Goal: Task Accomplishment & Management: Use online tool/utility

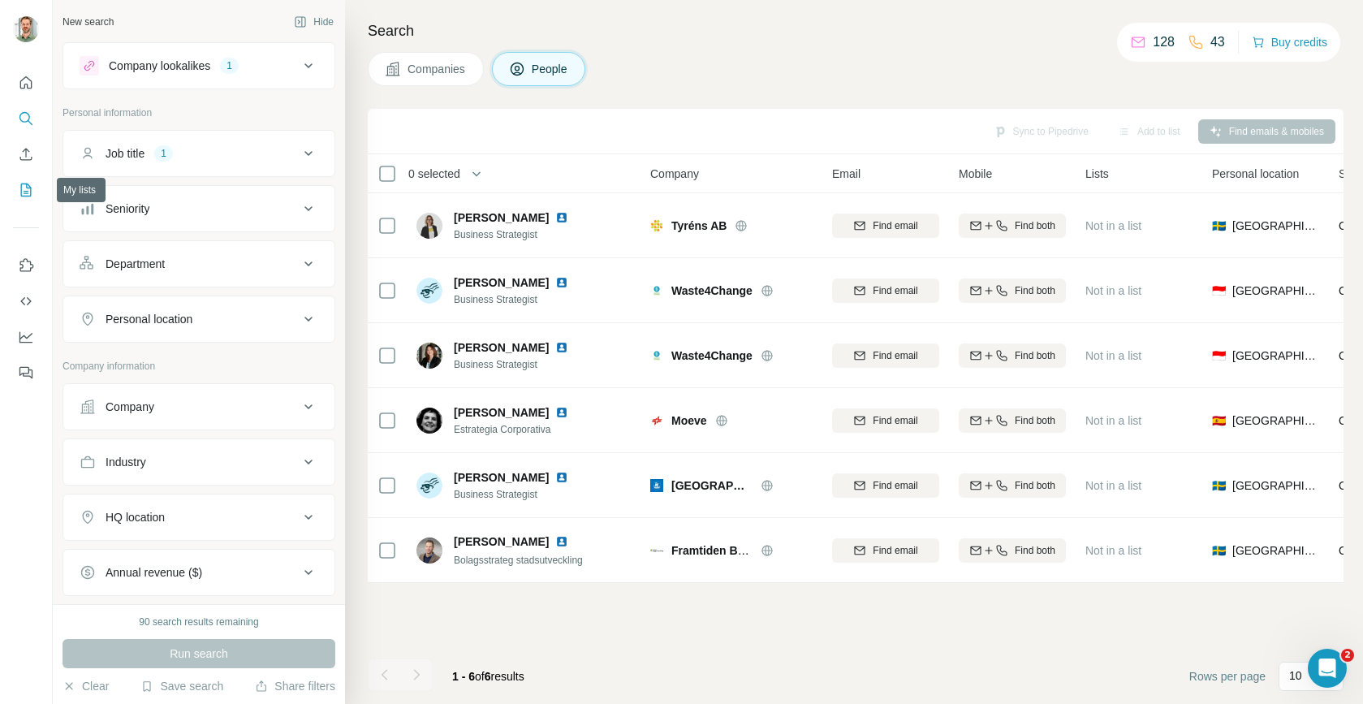
click at [23, 194] on icon "My lists" at bounding box center [26, 190] width 16 height 16
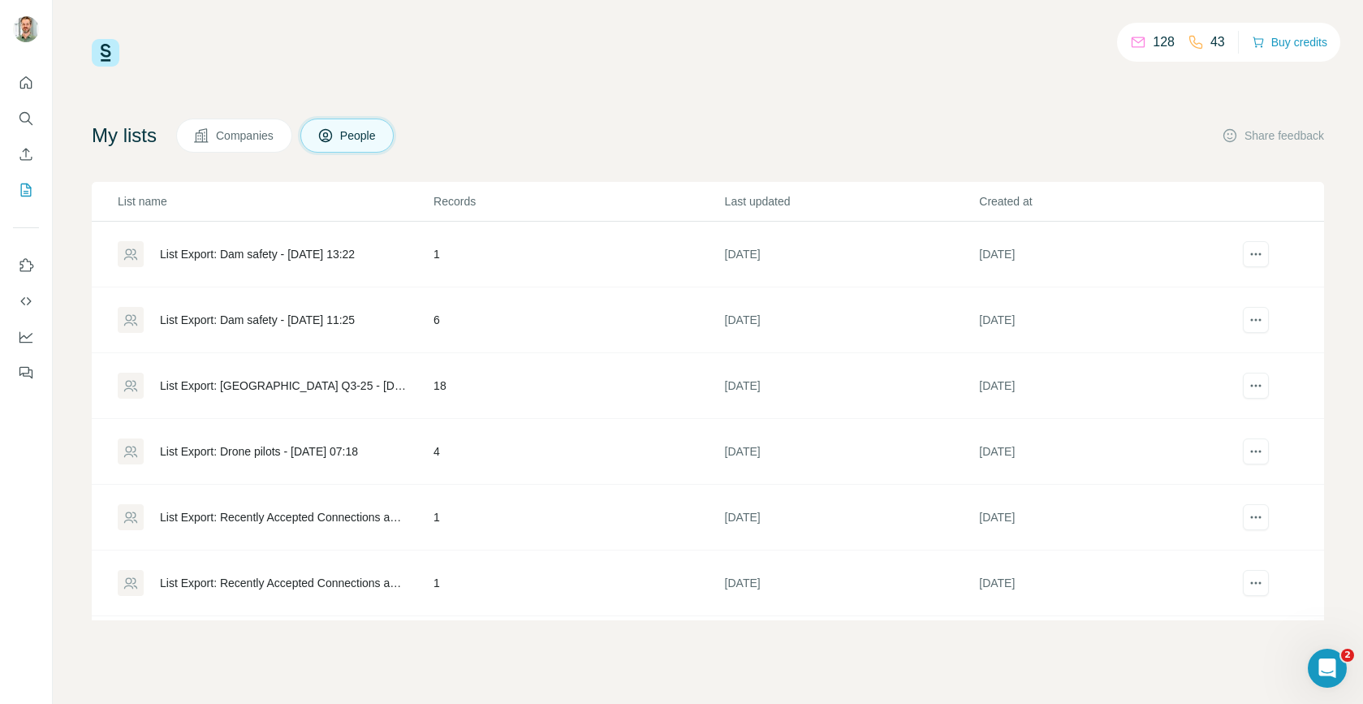
click at [250, 321] on div "List Export: Dam safety - [DATE] 11:25" at bounding box center [257, 320] width 195 height 16
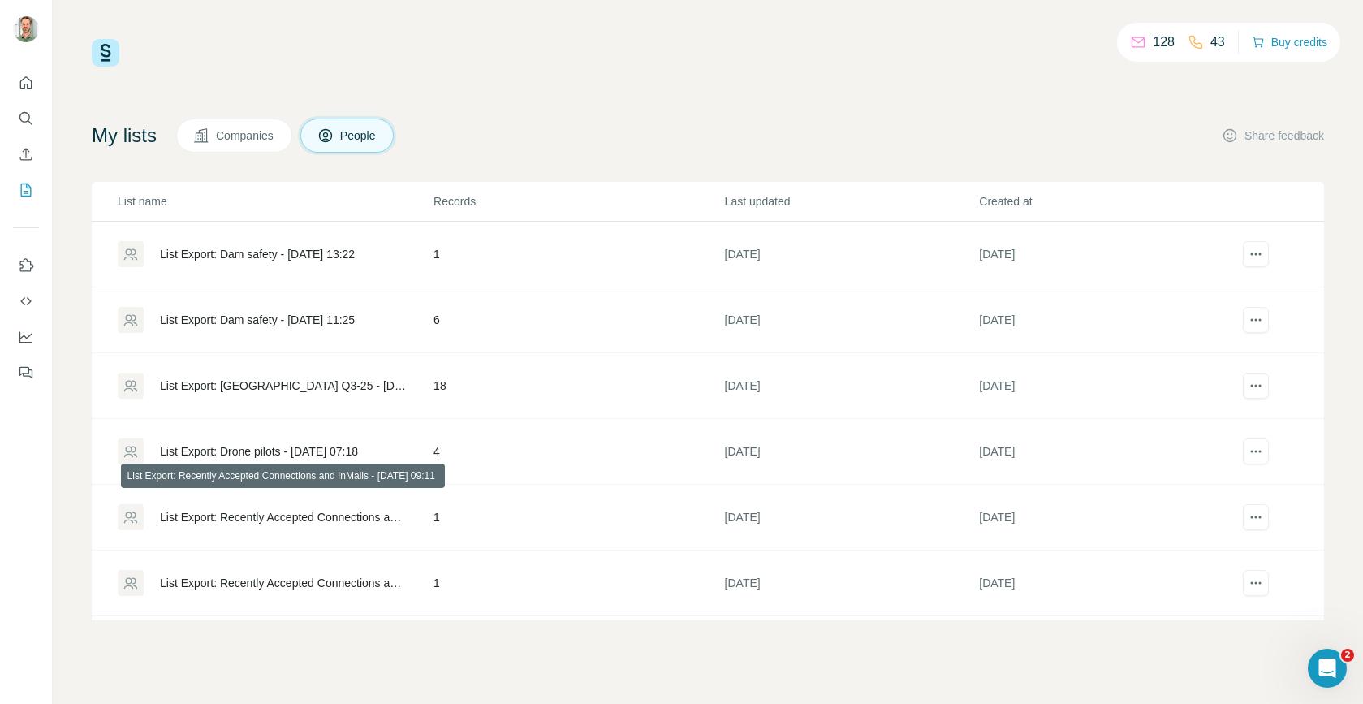
click at [264, 512] on div "List Export: Recently Accepted Connections and InMails - [DATE] 09:11" at bounding box center [283, 517] width 246 height 16
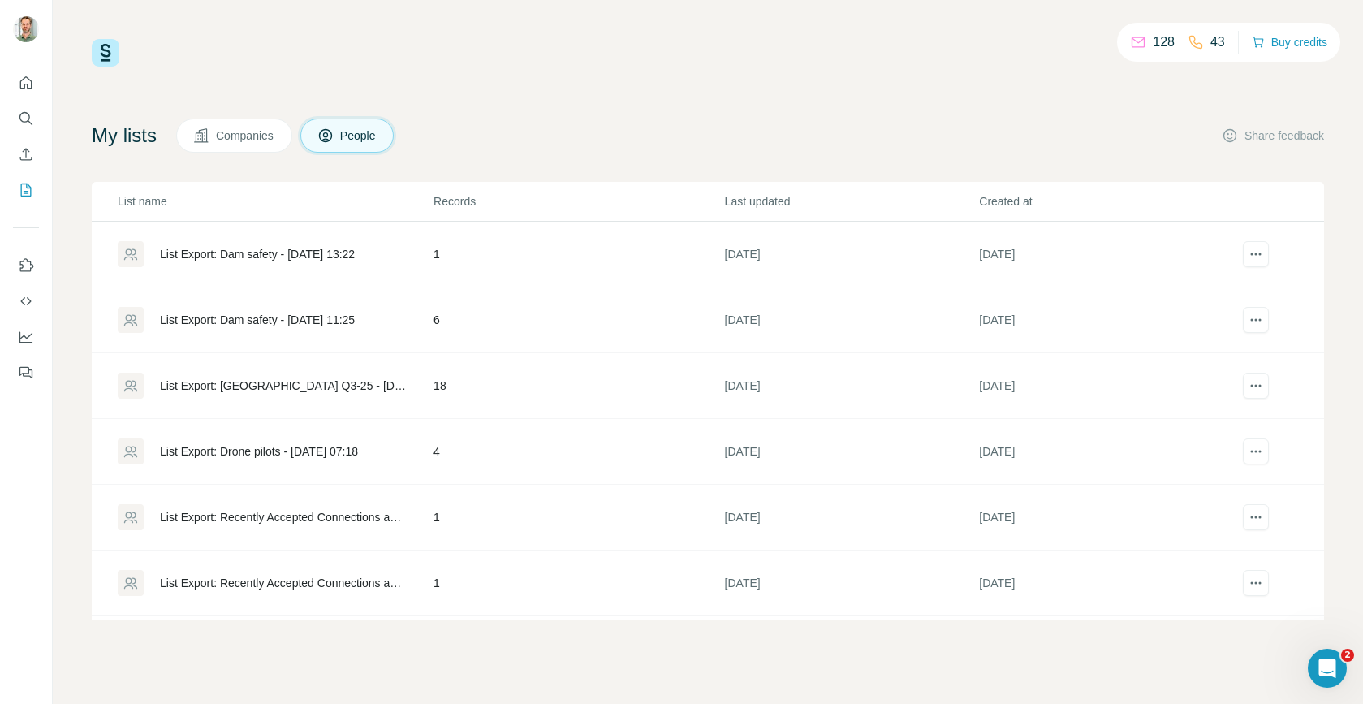
click at [224, 580] on div "List Export: Recently Accepted Connections and InMails - [DATE] 10:37" at bounding box center [283, 583] width 246 height 16
click at [232, 244] on div "List Export: Dam safety - [DATE] 13:22" at bounding box center [275, 254] width 314 height 26
click at [264, 242] on div "List Export: Dam safety - [DATE] 13:22" at bounding box center [275, 254] width 314 height 26
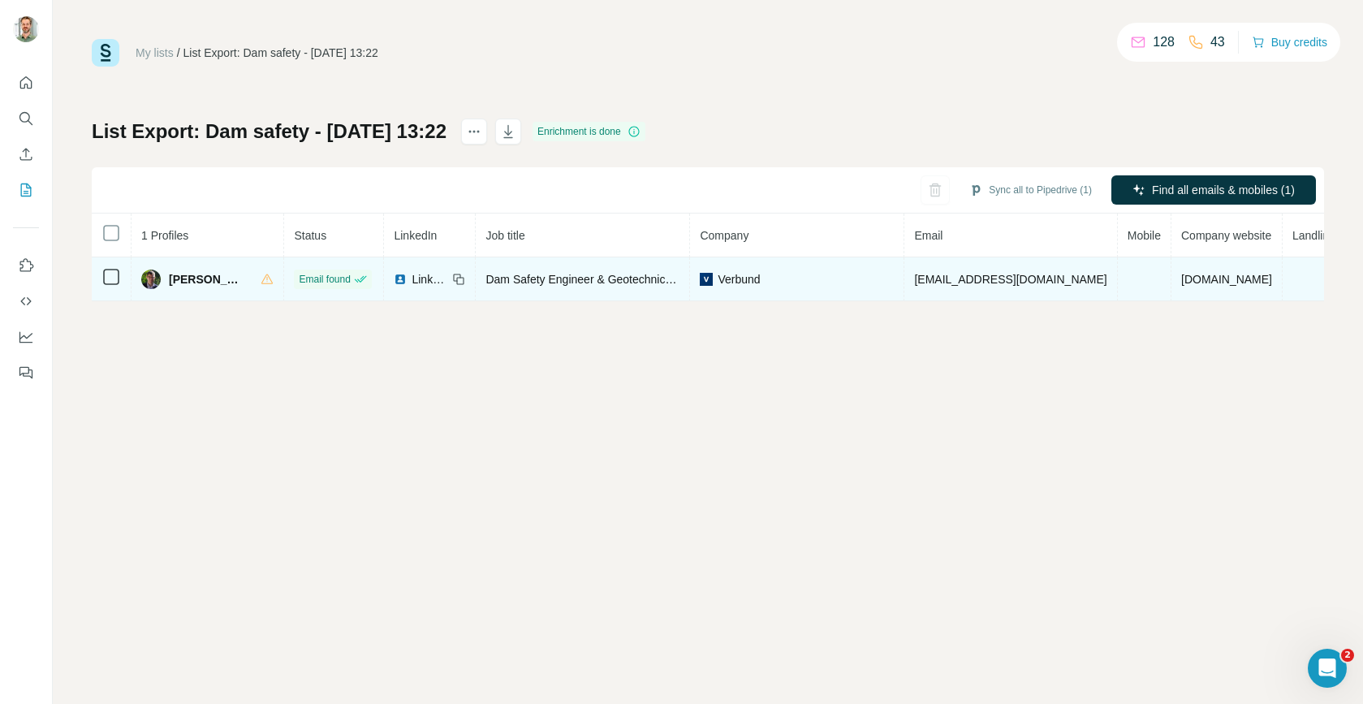
click at [958, 281] on span "[EMAIL_ADDRESS][DOMAIN_NAME]" at bounding box center [1010, 279] width 192 height 13
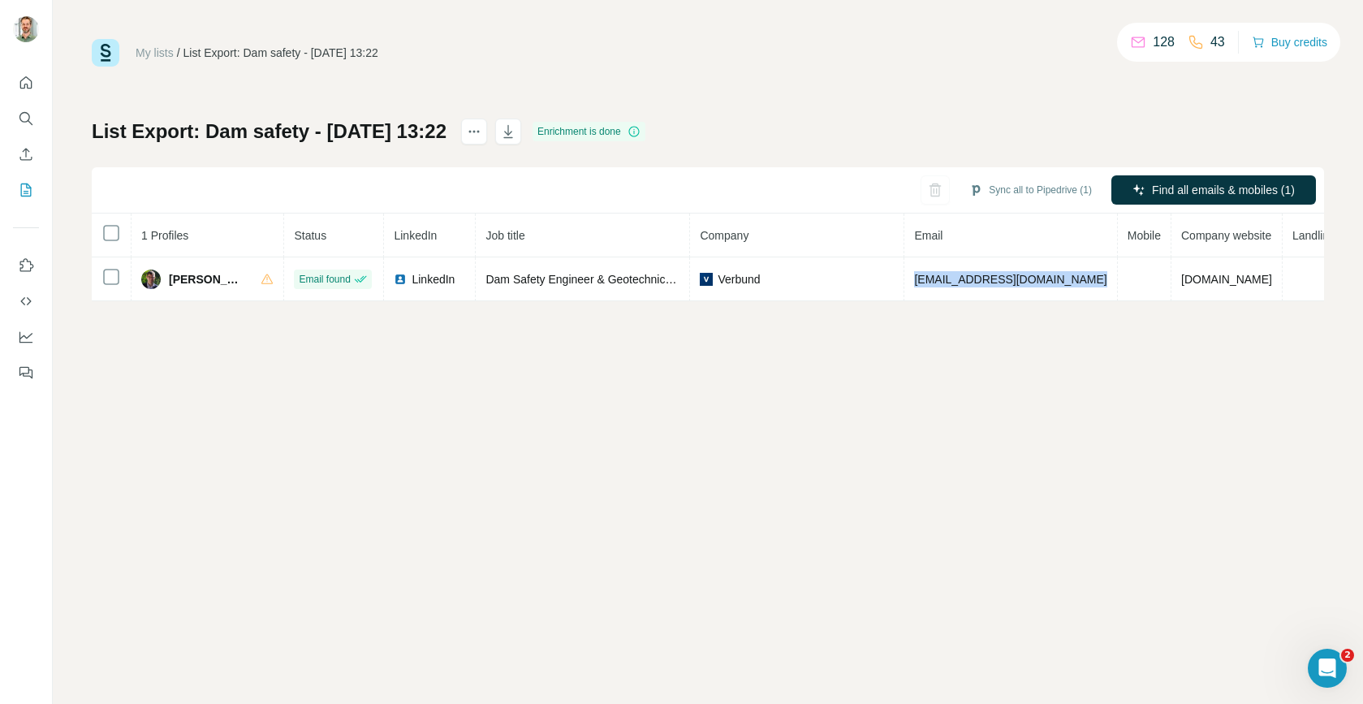
copy span "[EMAIL_ADDRESS][DOMAIN_NAME]"
click at [24, 187] on icon "My lists" at bounding box center [26, 190] width 16 height 16
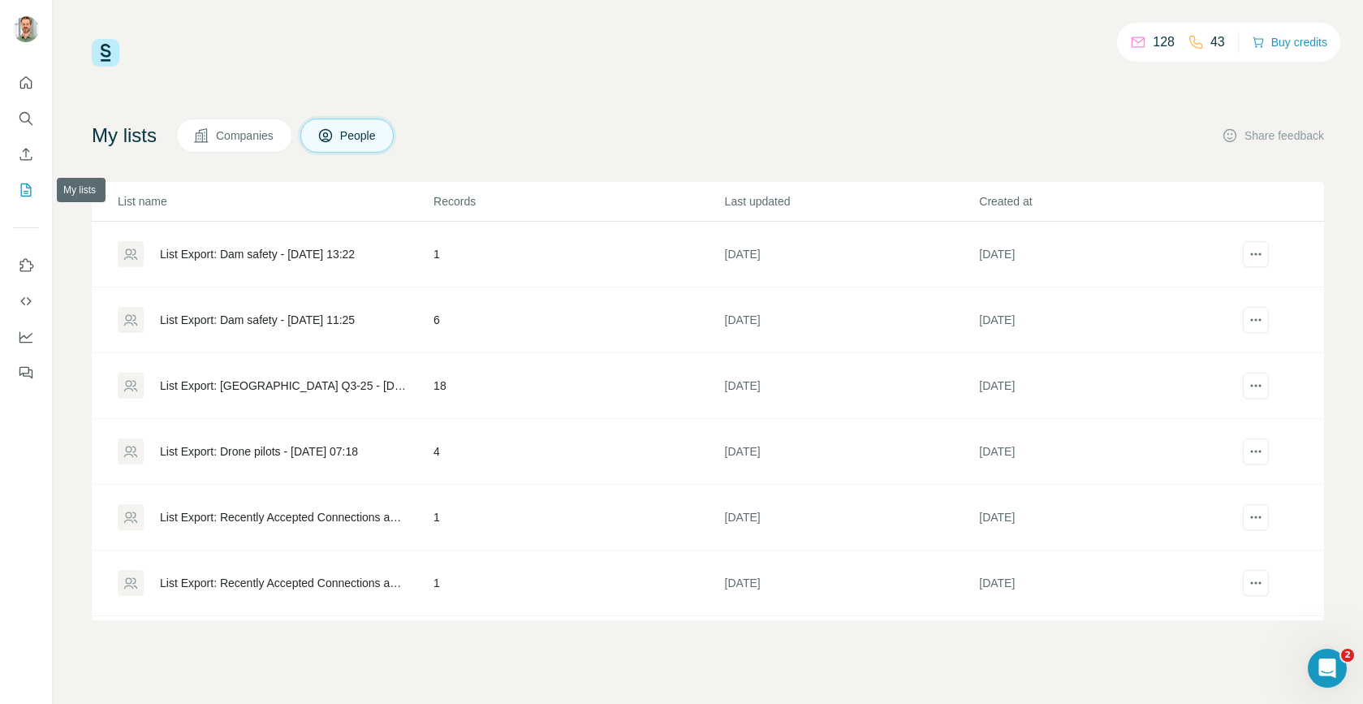
click at [21, 186] on icon "My lists" at bounding box center [26, 189] width 11 height 13
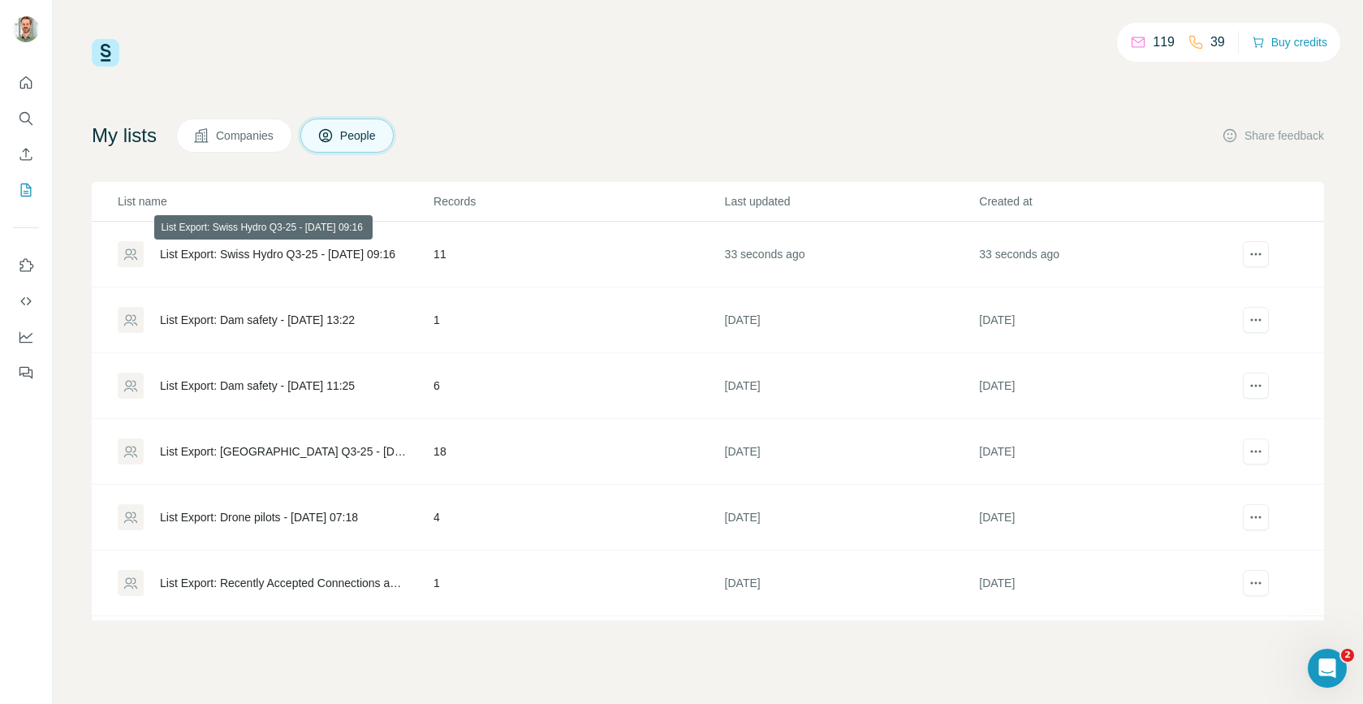
click at [342, 251] on div "List Export: Swiss Hydro Q3-25 - [DATE] 09:16" at bounding box center [277, 254] width 235 height 16
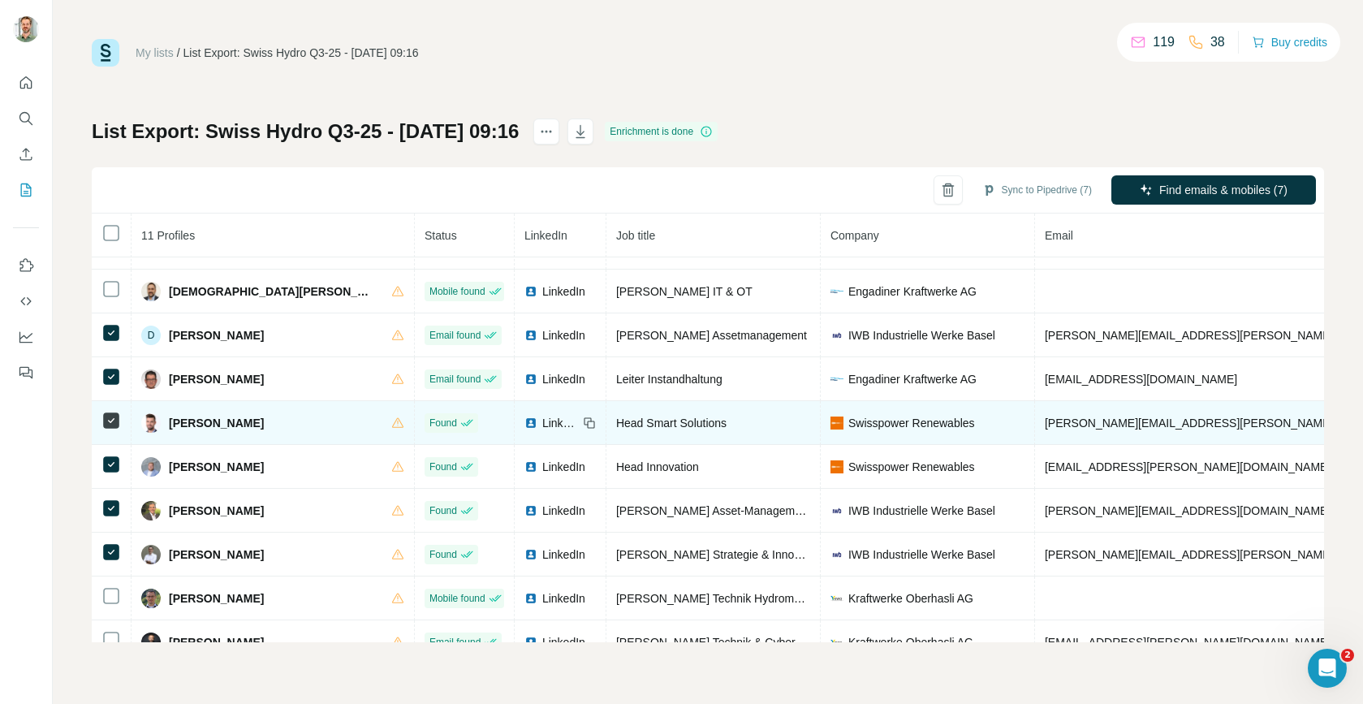
scroll to position [106, 0]
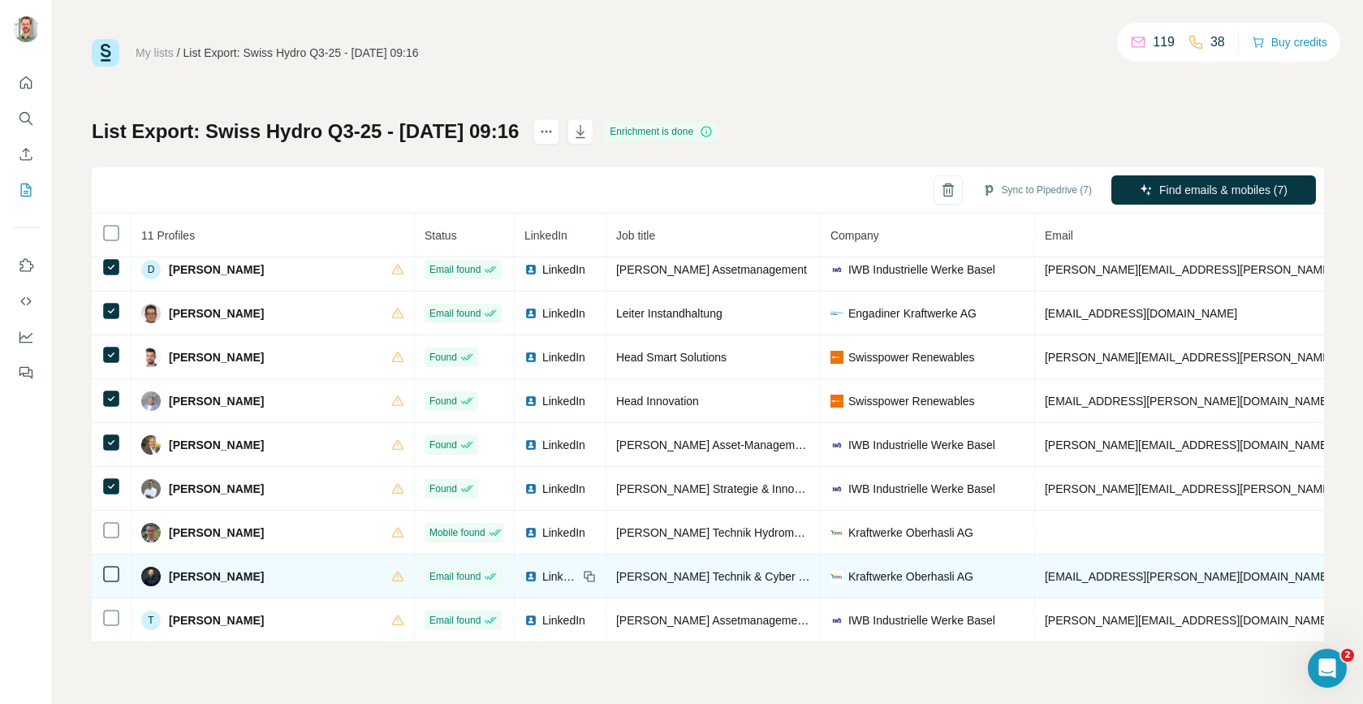
click at [102, 564] on div at bounding box center [110, 573] width 19 height 19
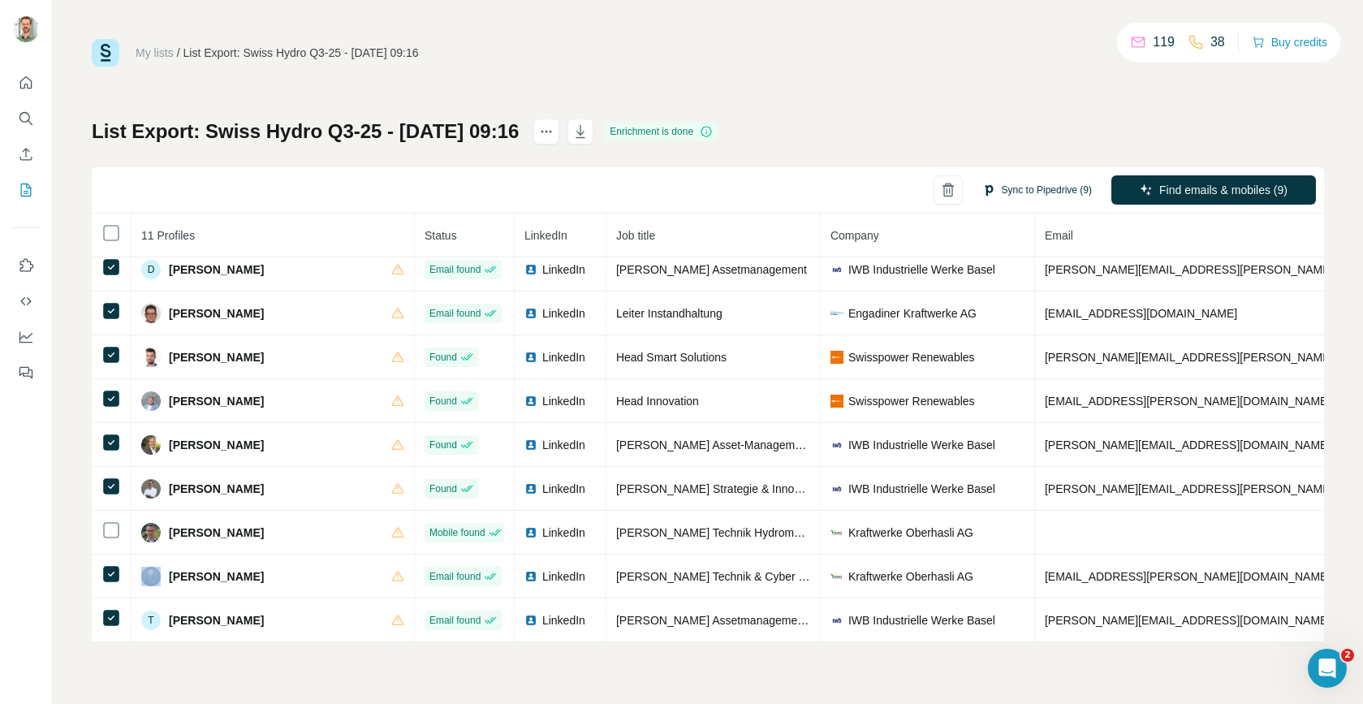
click at [1050, 191] on button "Sync to Pipedrive (9)" at bounding box center [1037, 190] width 132 height 24
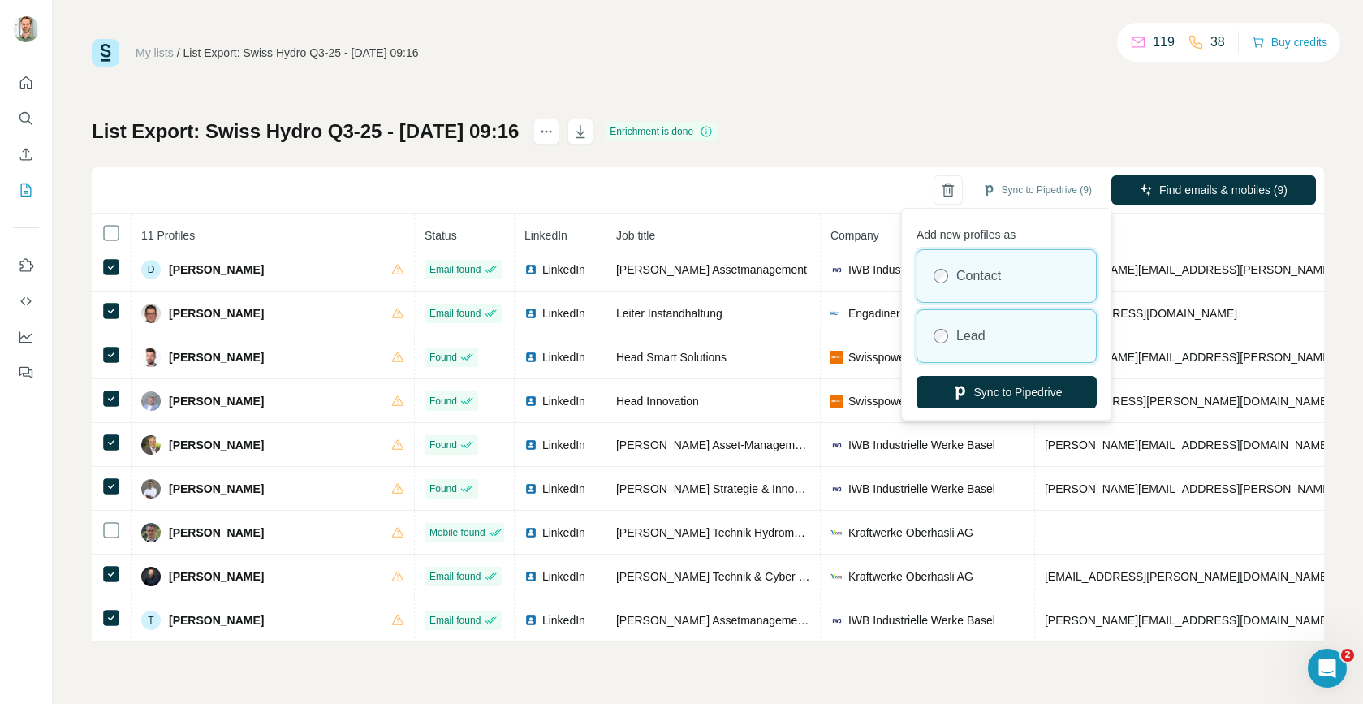
click at [992, 336] on div "Lead" at bounding box center [1006, 336] width 179 height 52
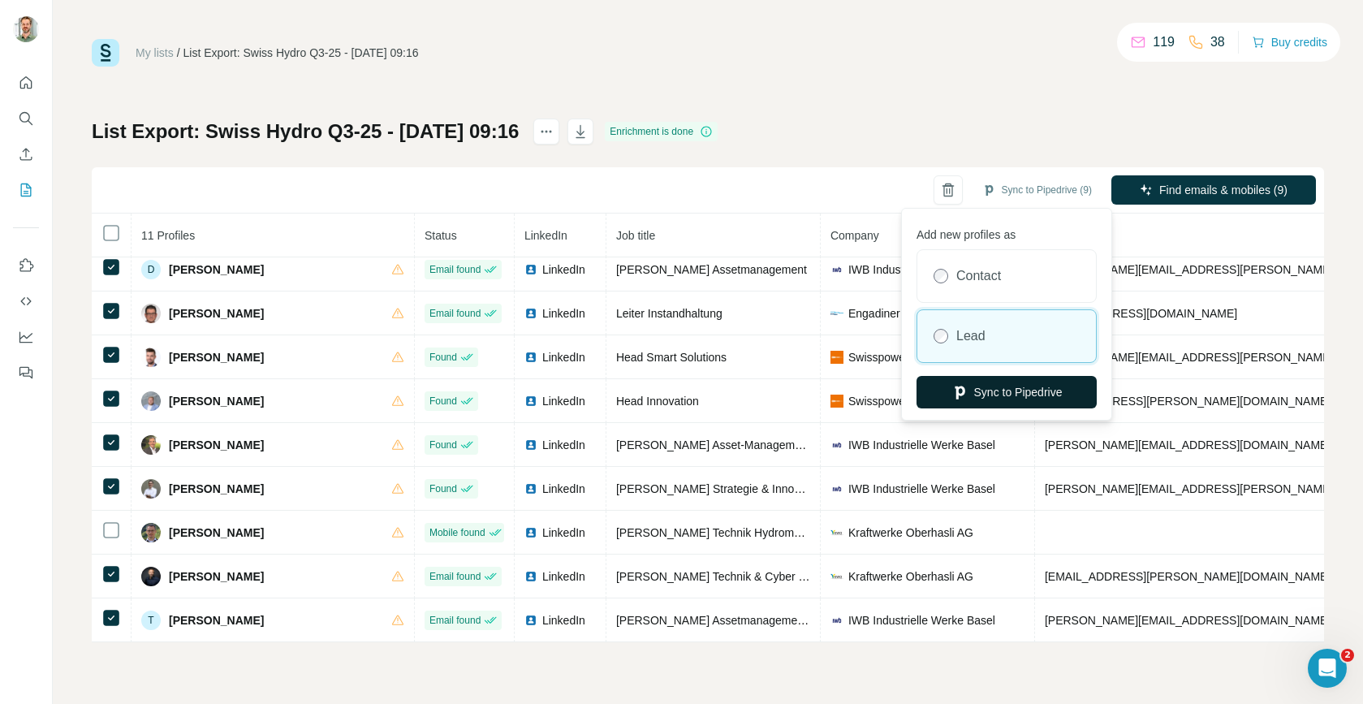
click at [994, 392] on button "Sync to Pipedrive" at bounding box center [1007, 392] width 180 height 32
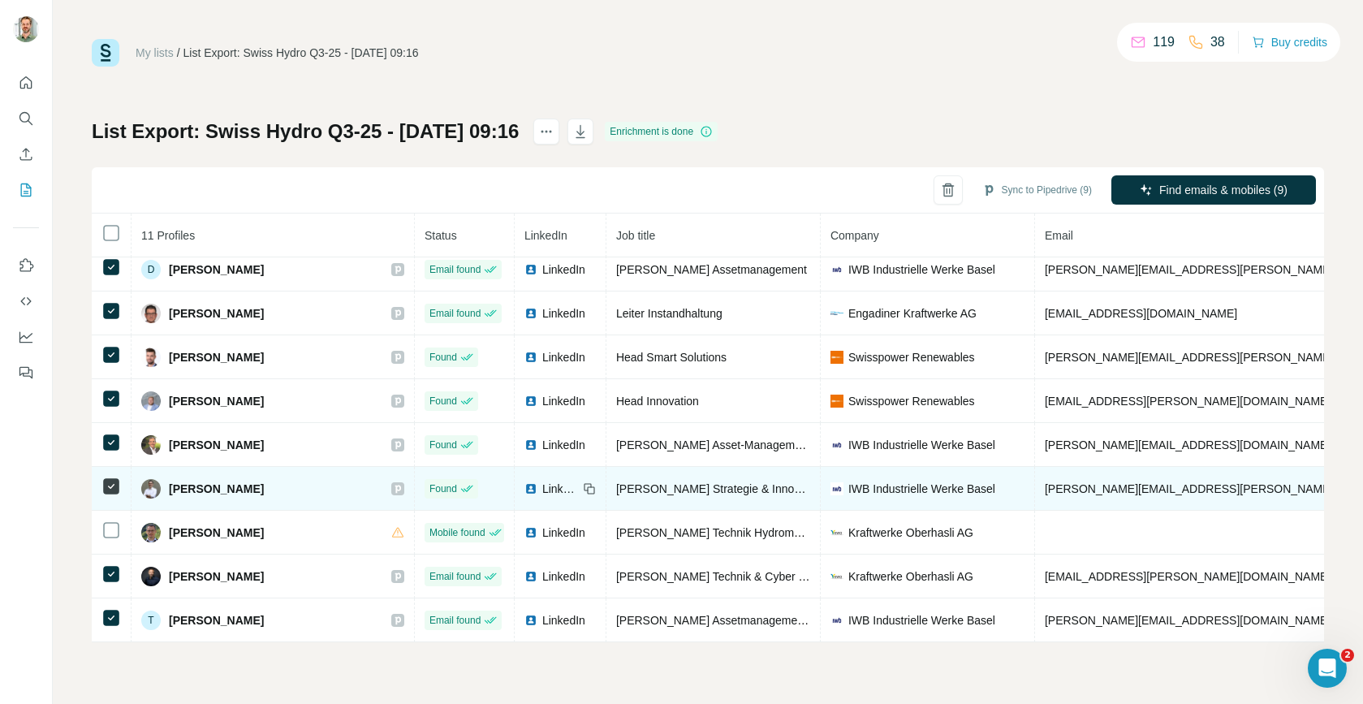
scroll to position [0, 0]
